Goal: Transaction & Acquisition: Purchase product/service

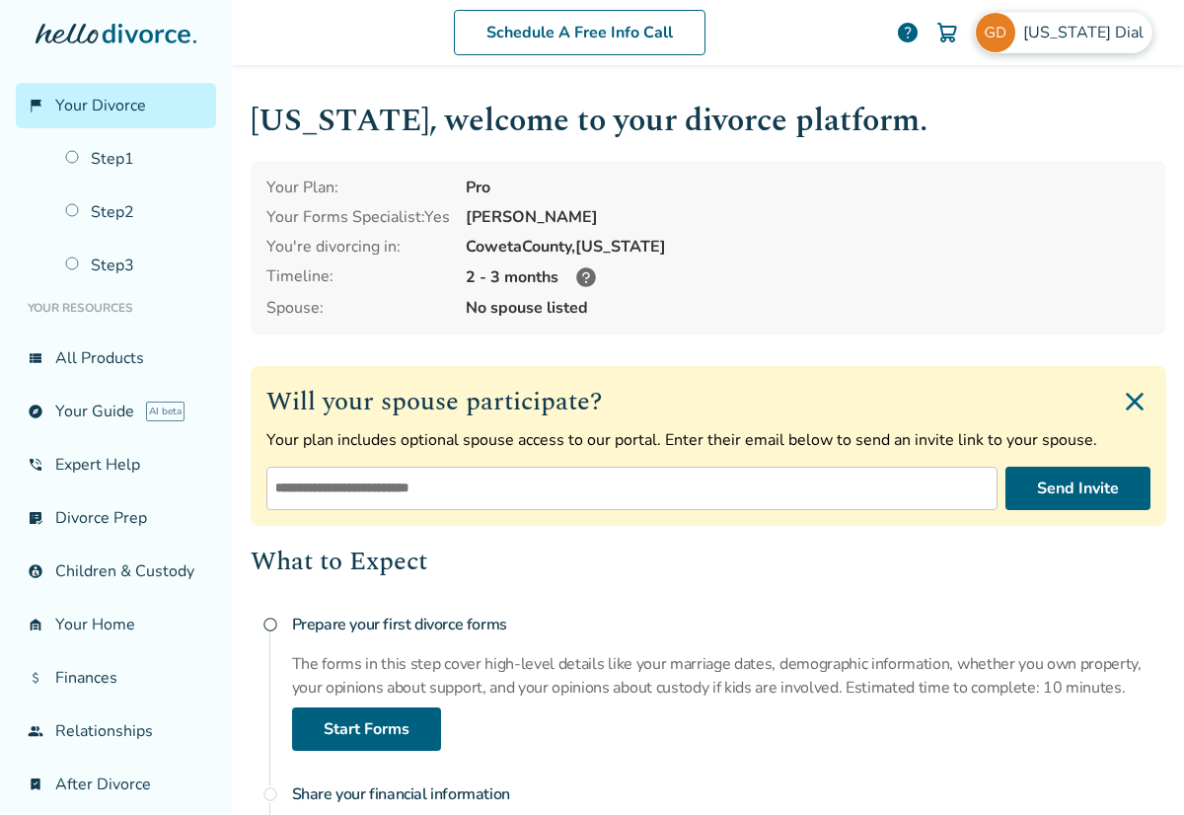
click at [1051, 27] on span "Georgia Dial" at bounding box center [1088, 33] width 128 height 22
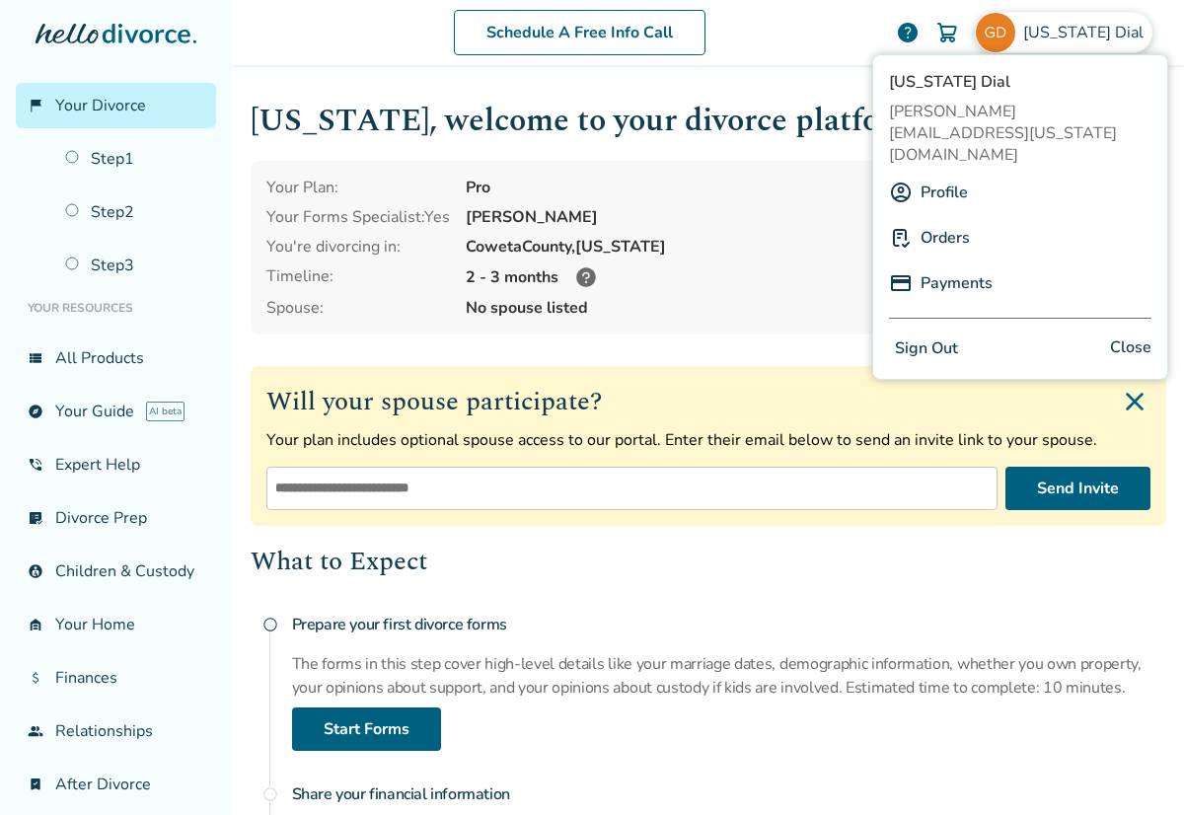
click at [941, 335] on button "Sign Out" at bounding box center [926, 349] width 75 height 29
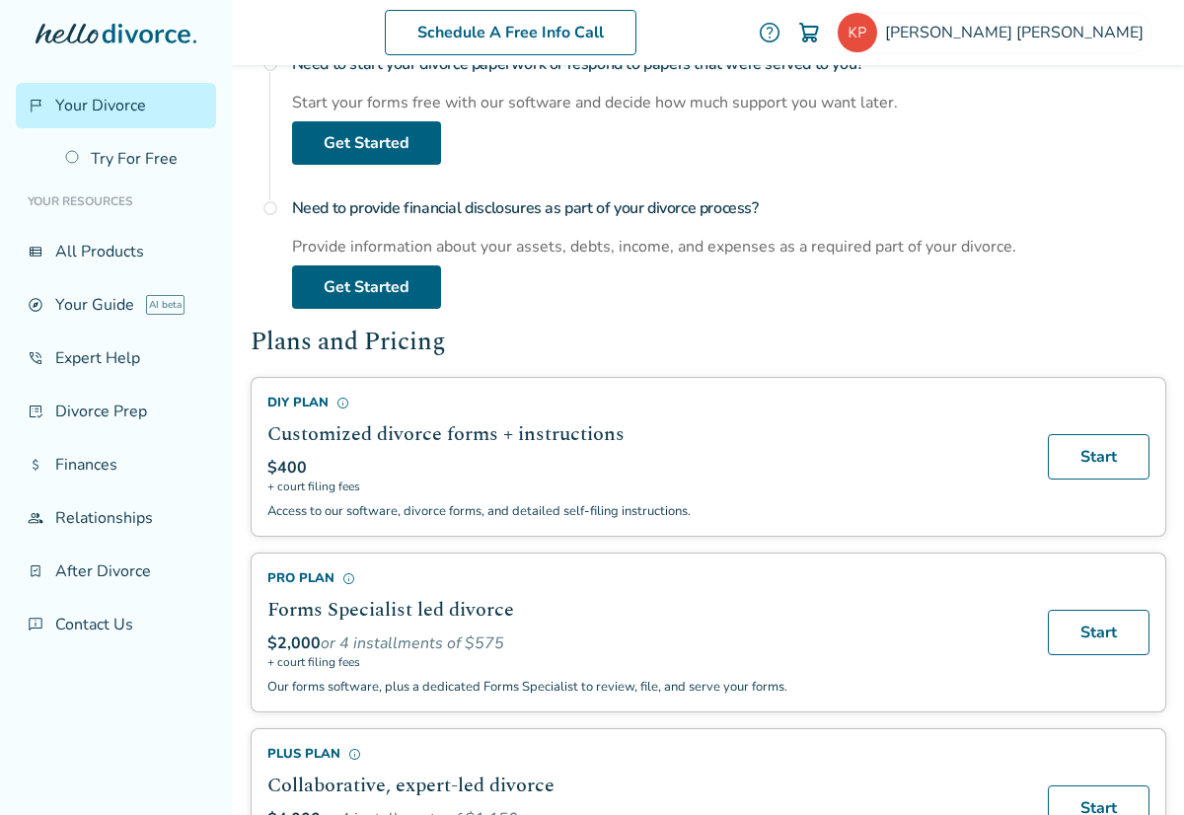
scroll to position [968, 0]
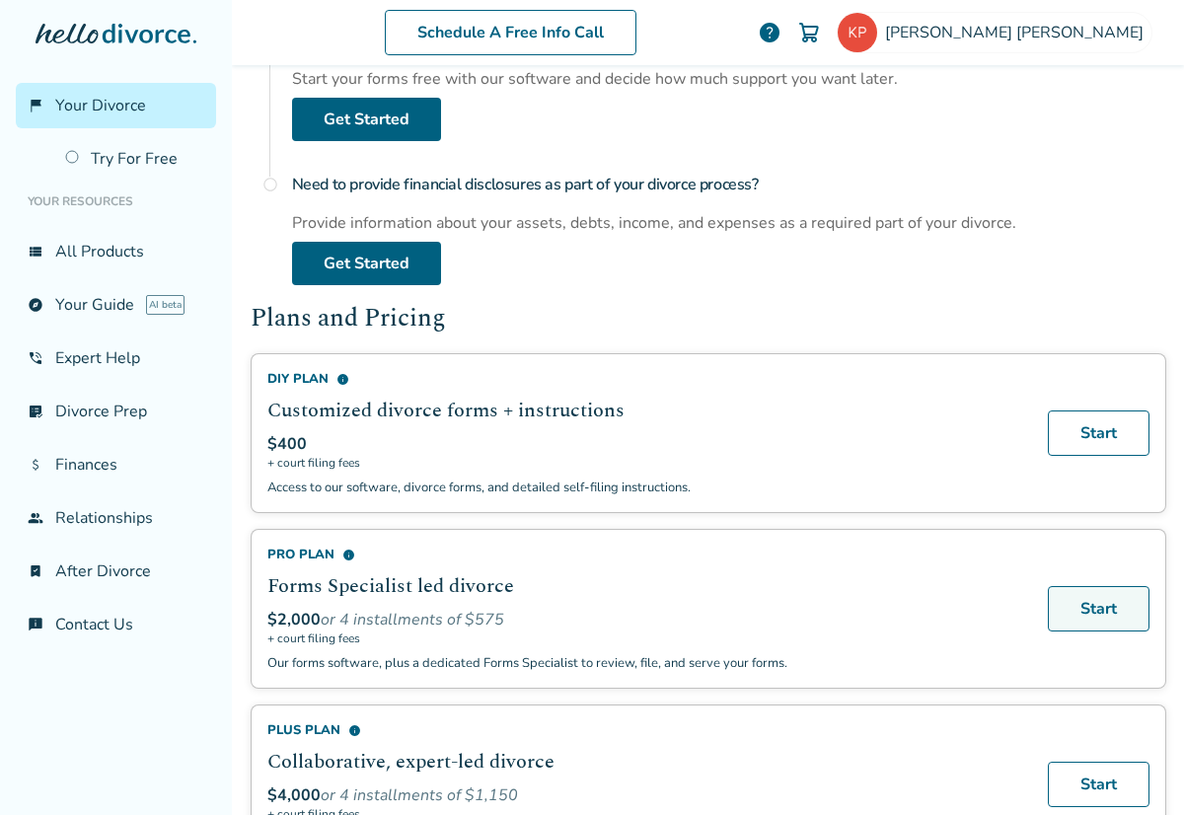
click at [1097, 598] on link "Start" at bounding box center [1099, 608] width 102 height 45
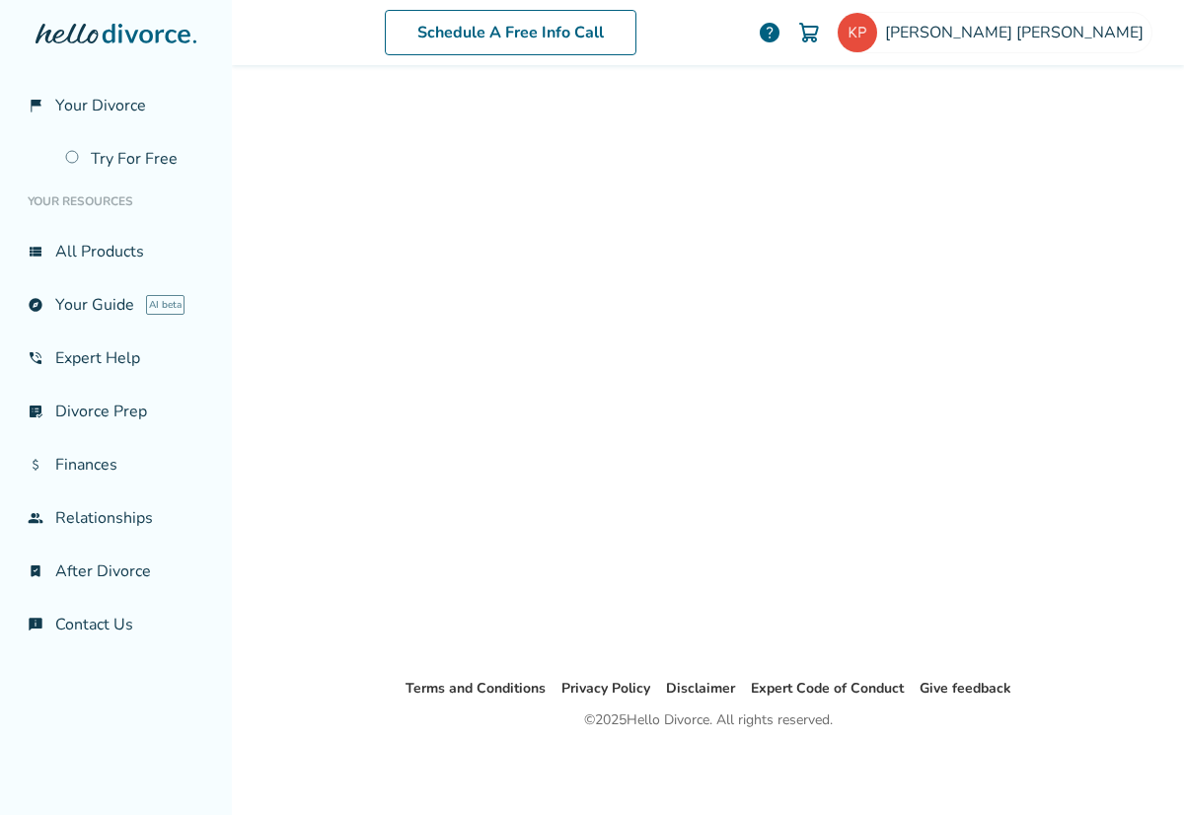
scroll to position [97, 0]
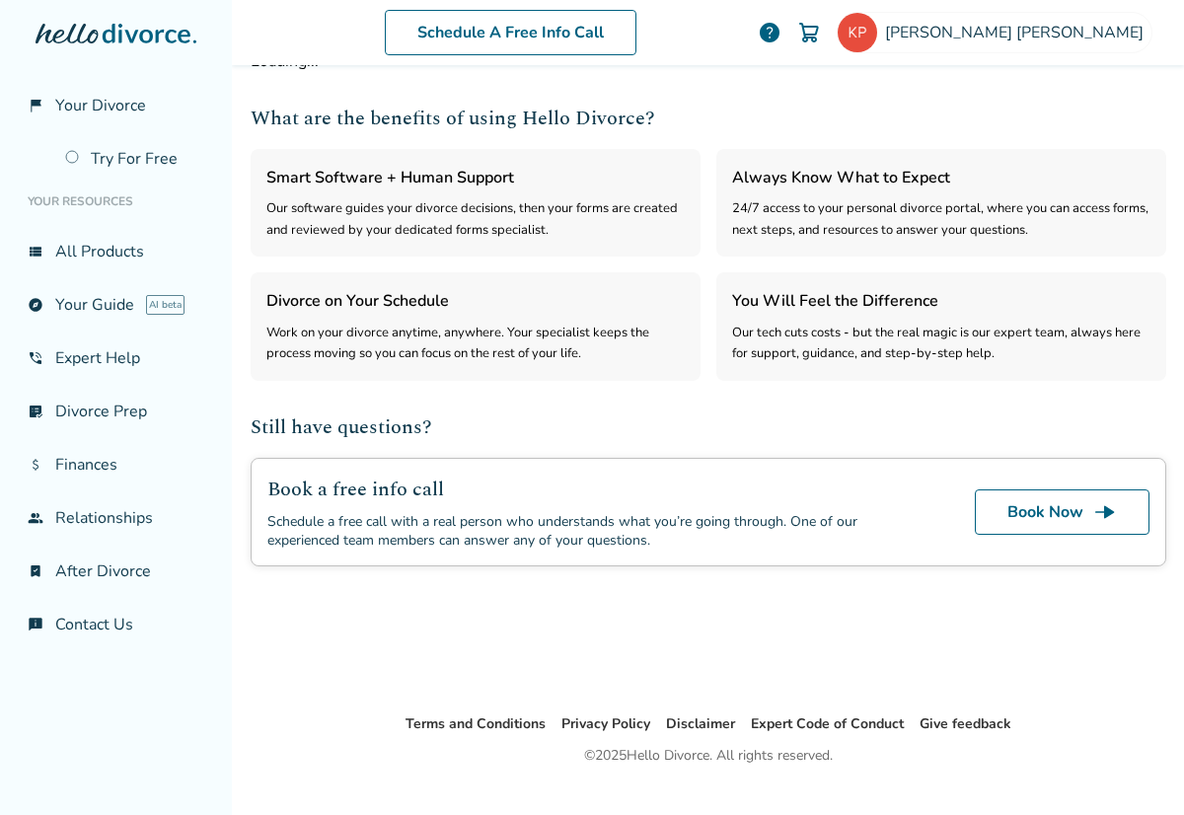
select select "***"
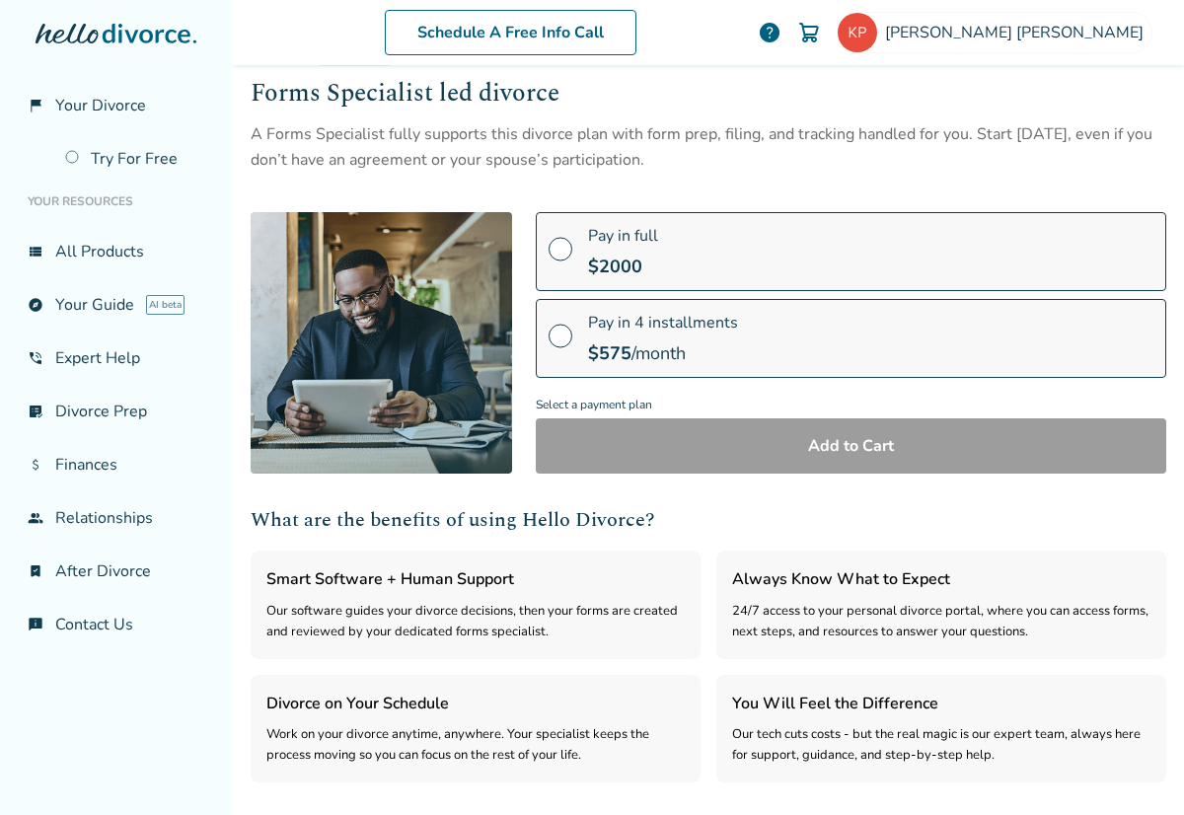
click at [564, 247] on span at bounding box center [561, 257] width 24 height 22
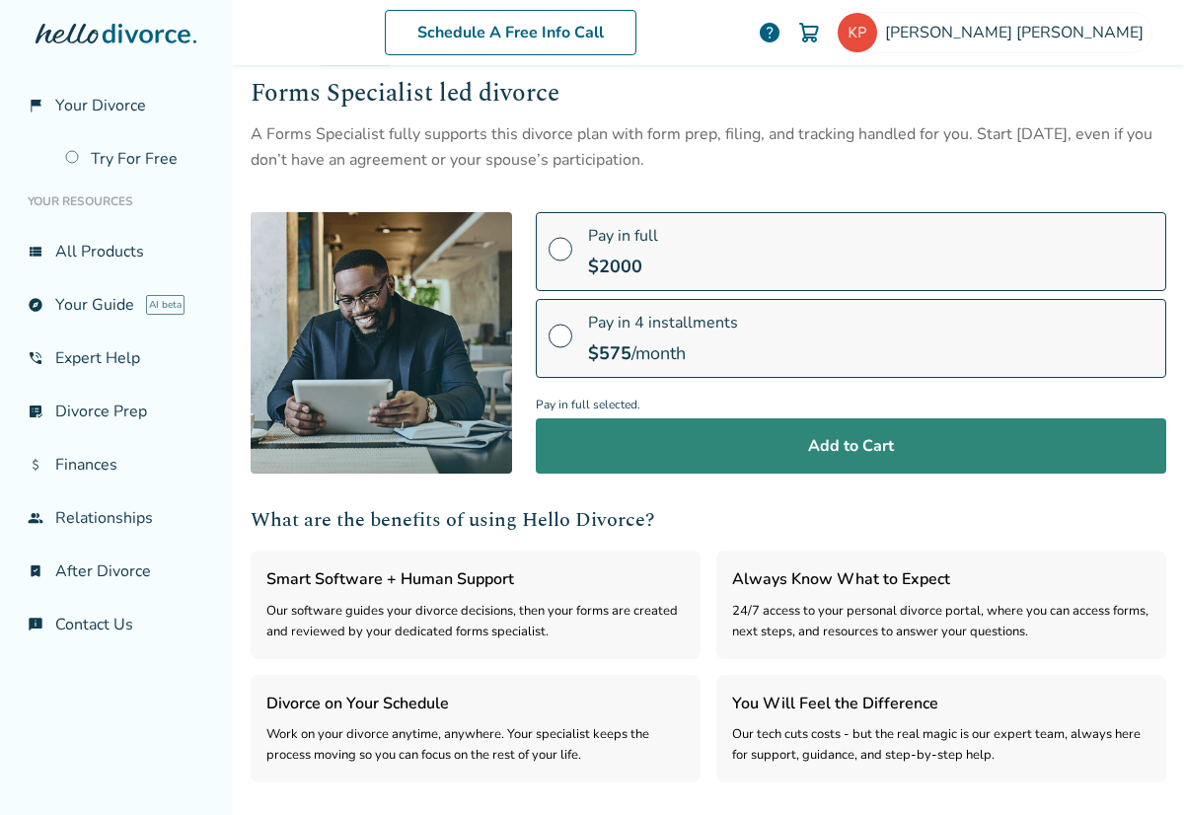
click at [836, 443] on button "Add to Cart" at bounding box center [851, 445] width 631 height 55
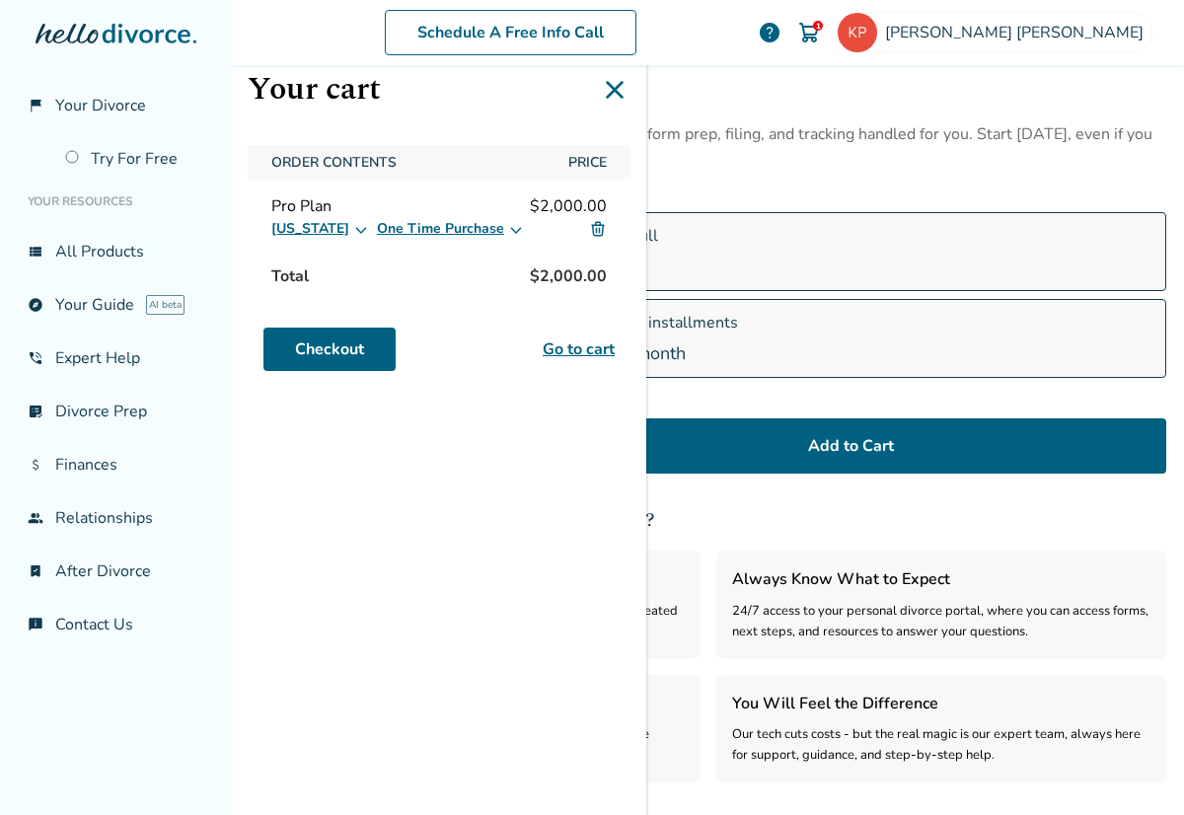
click at [614, 92] on icon at bounding box center [615, 90] width 32 height 32
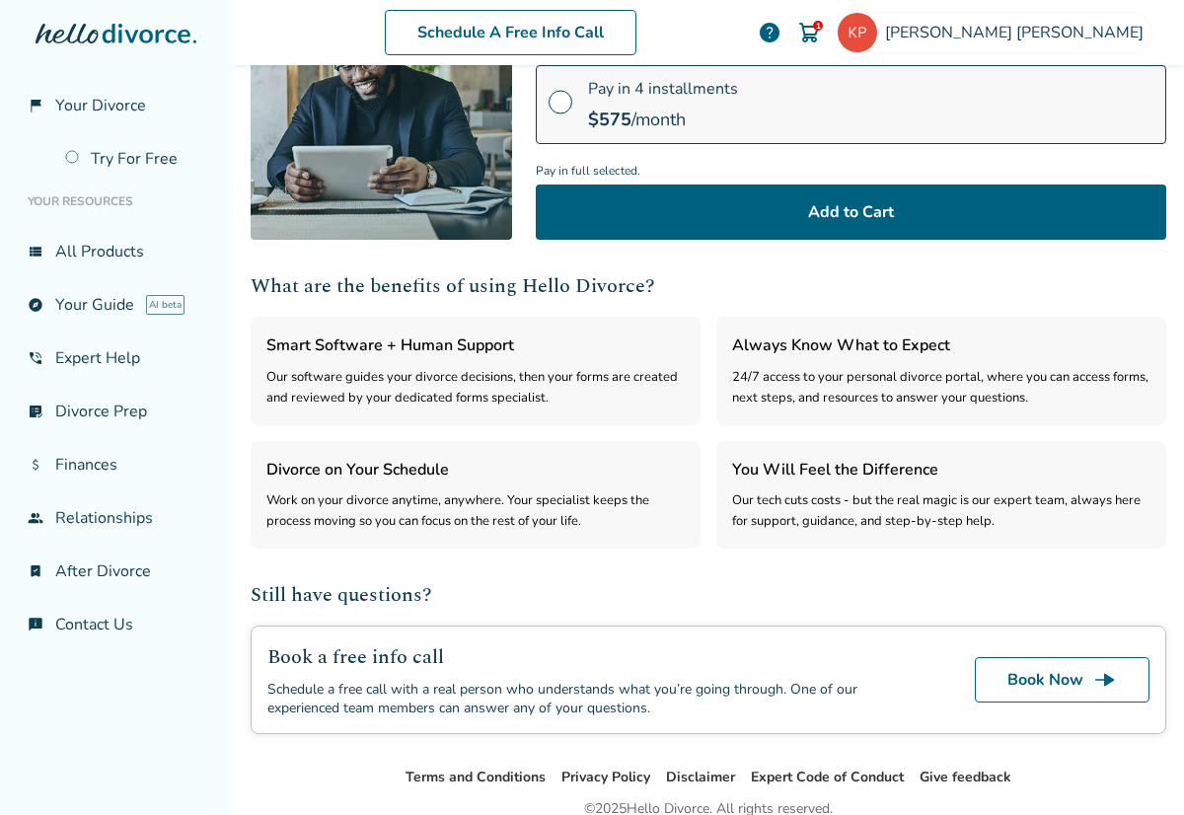
scroll to position [420, 0]
